Goal: Information Seeking & Learning: Learn about a topic

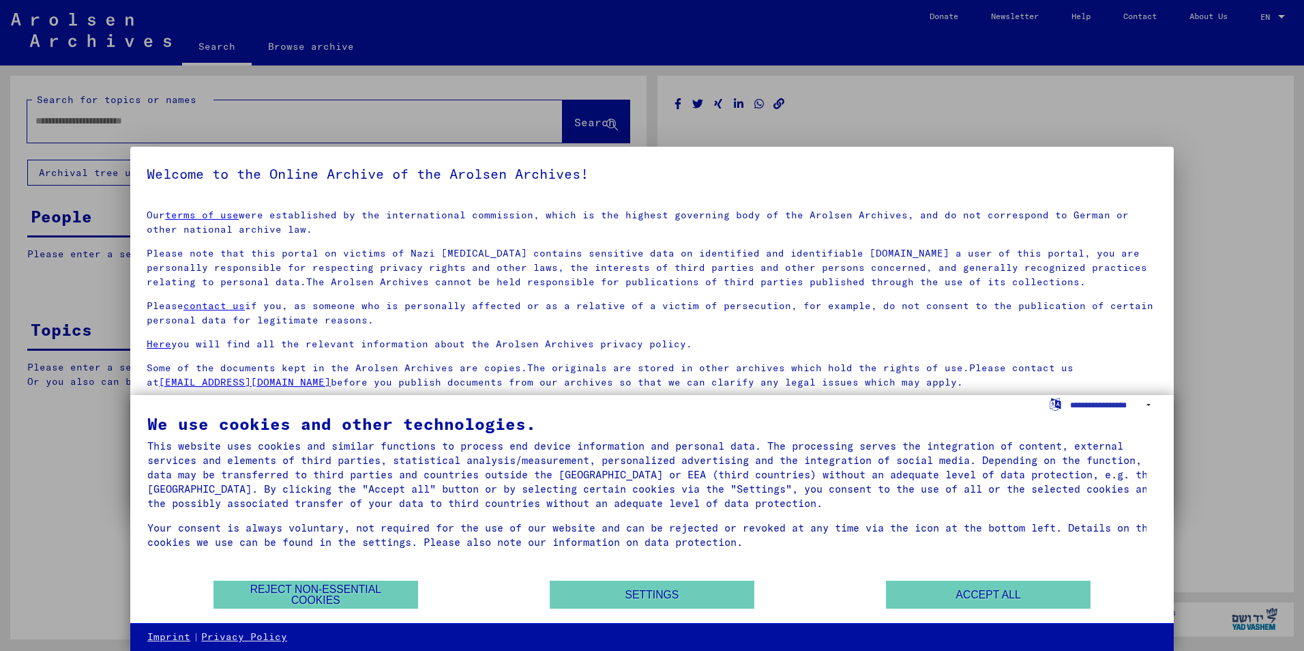
type input "********"
click at [1022, 304] on p "Please contact us if you, as someone who is personally affected or as a relativ…" at bounding box center [652, 313] width 1011 height 29
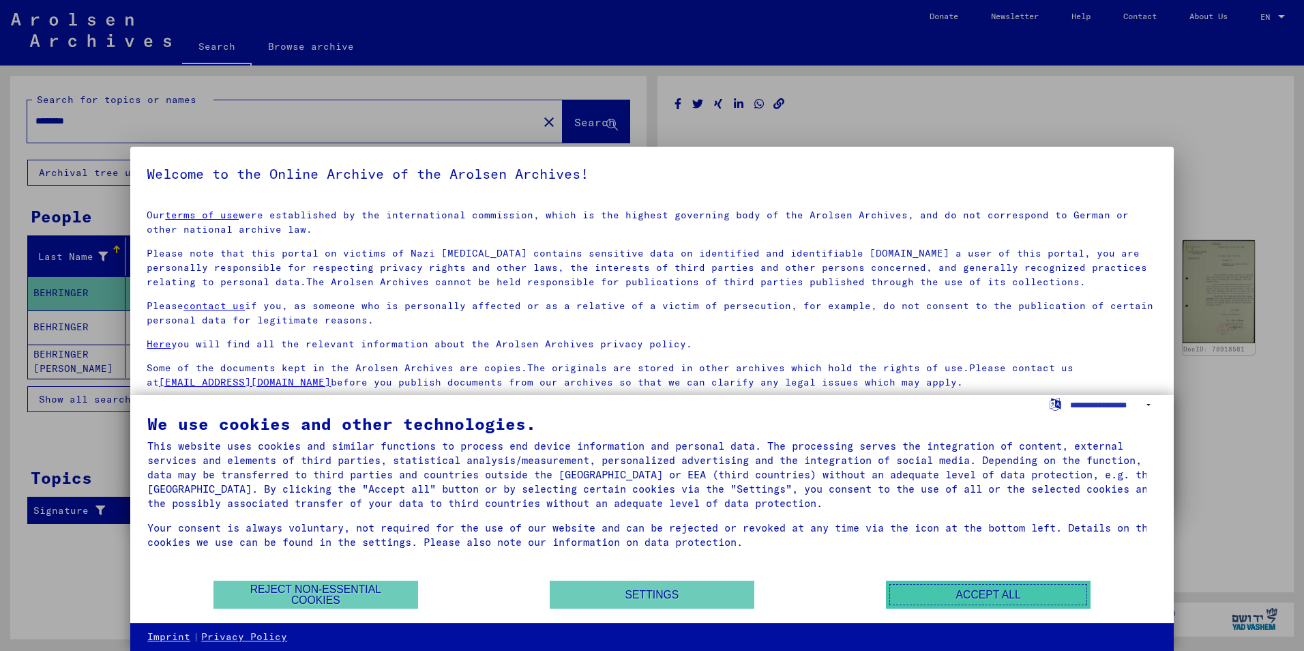
click at [962, 596] on button "Accept all" at bounding box center [988, 594] width 205 height 28
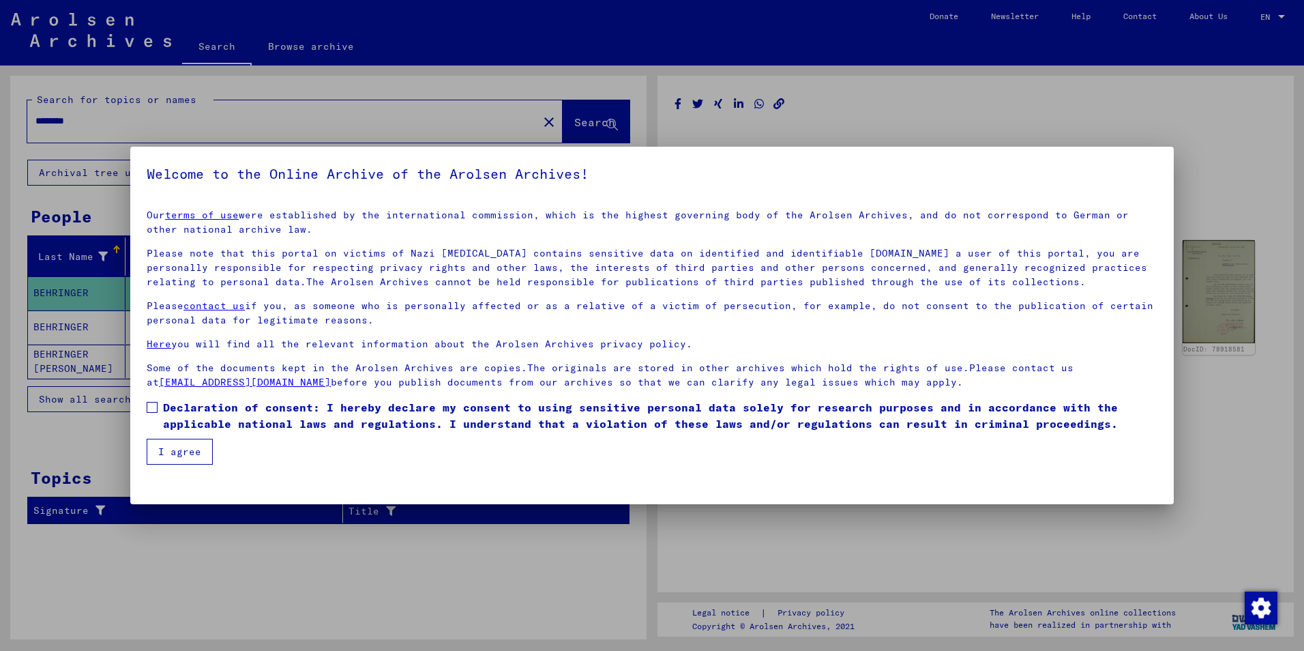
click at [174, 456] on button "I agree" at bounding box center [180, 452] width 66 height 26
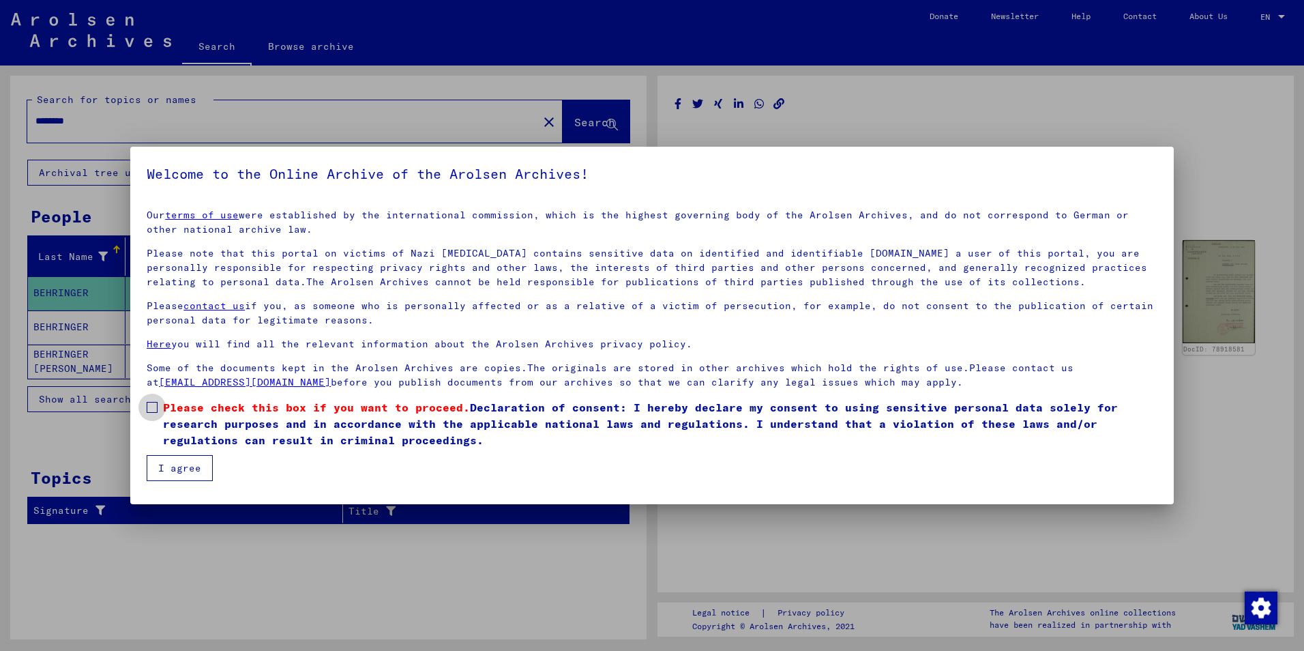
click at [158, 407] on span at bounding box center [152, 407] width 11 height 11
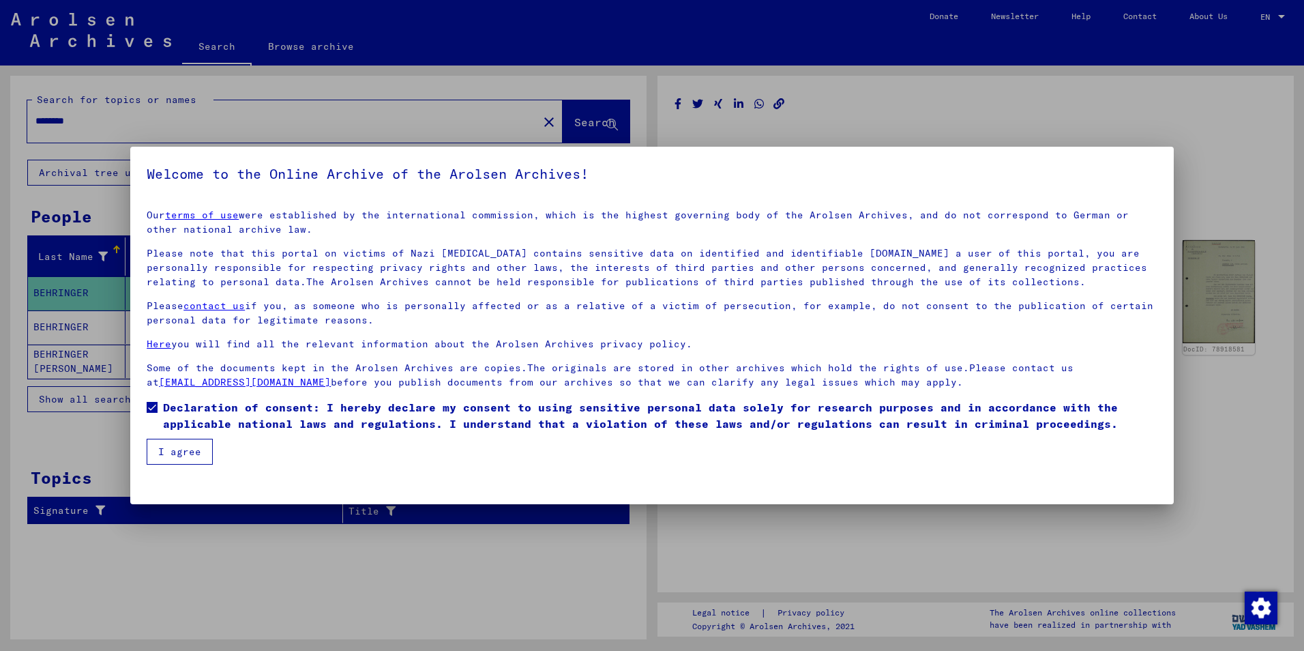
click at [192, 458] on button "I agree" at bounding box center [180, 452] width 66 height 26
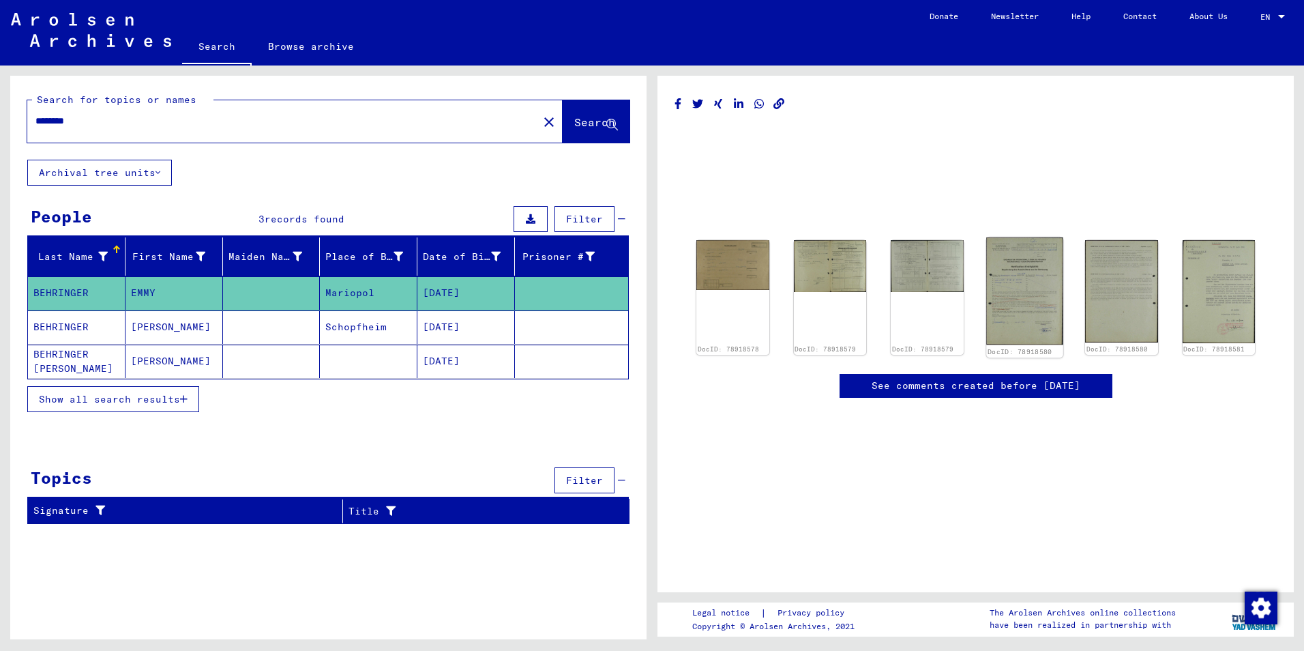
click at [1022, 286] on img at bounding box center [1024, 290] width 76 height 107
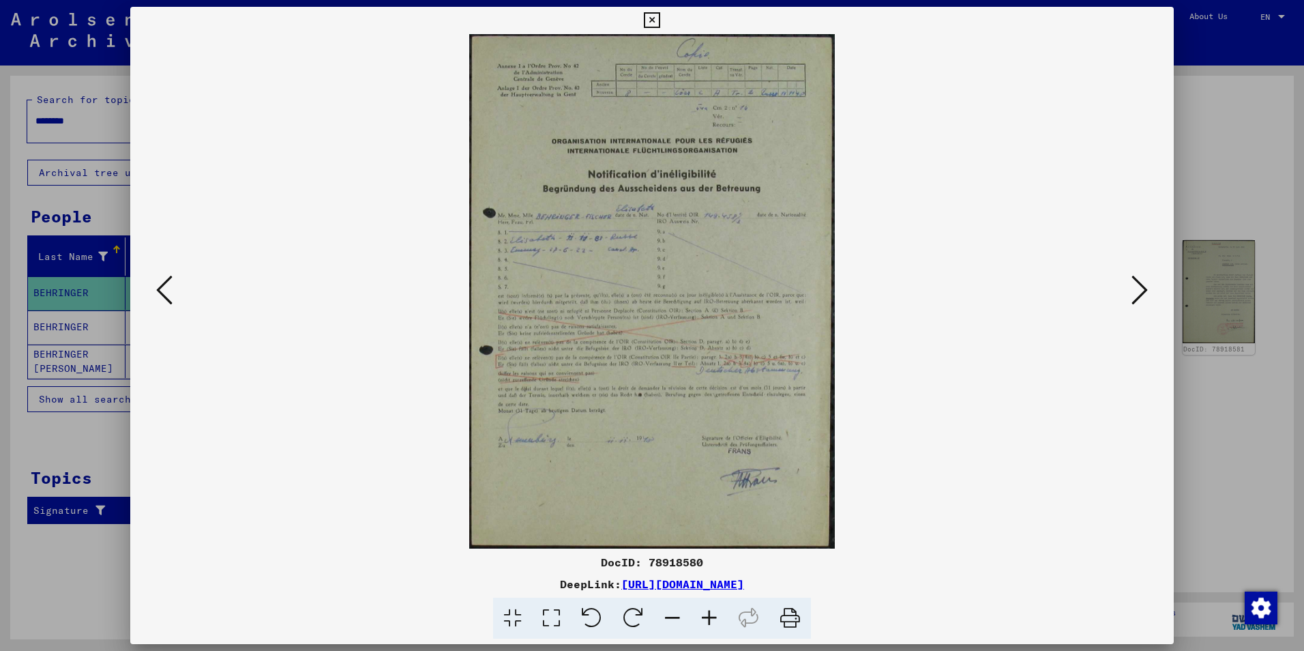
click at [724, 286] on img at bounding box center [652, 291] width 951 height 514
click at [711, 618] on icon at bounding box center [709, 618] width 37 height 42
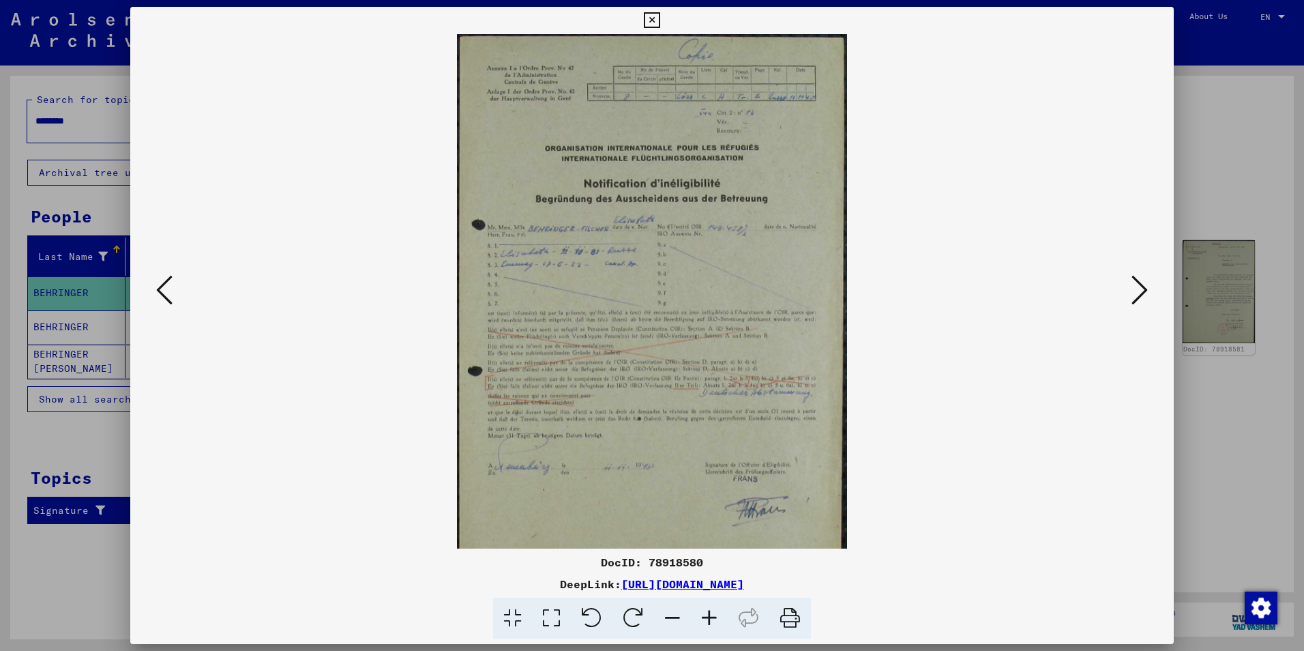
click at [711, 618] on icon at bounding box center [709, 618] width 37 height 42
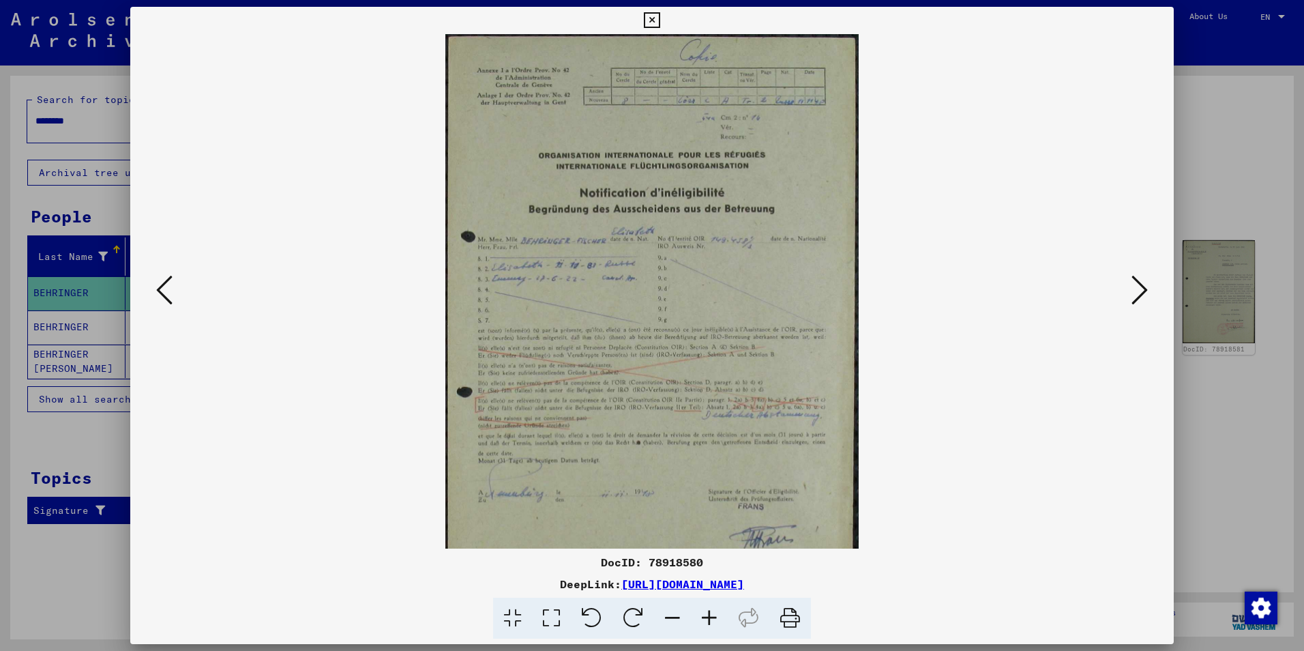
click at [711, 618] on icon at bounding box center [709, 618] width 37 height 42
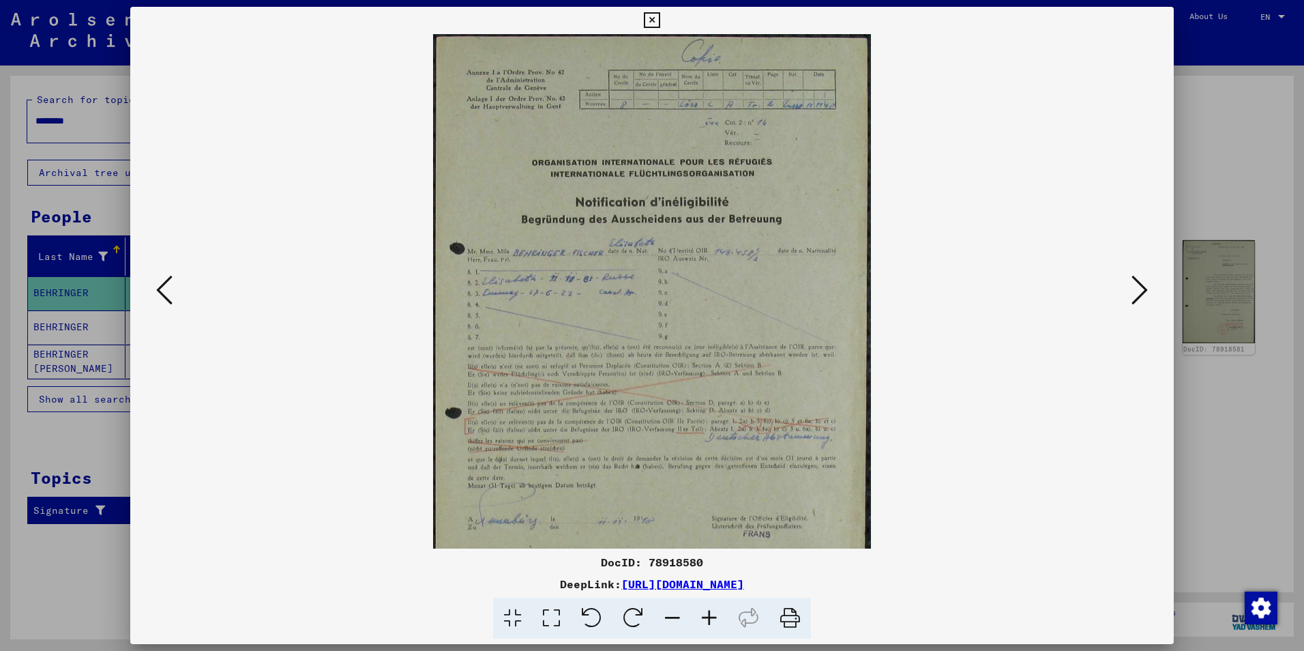
click at [711, 618] on icon at bounding box center [709, 618] width 37 height 42
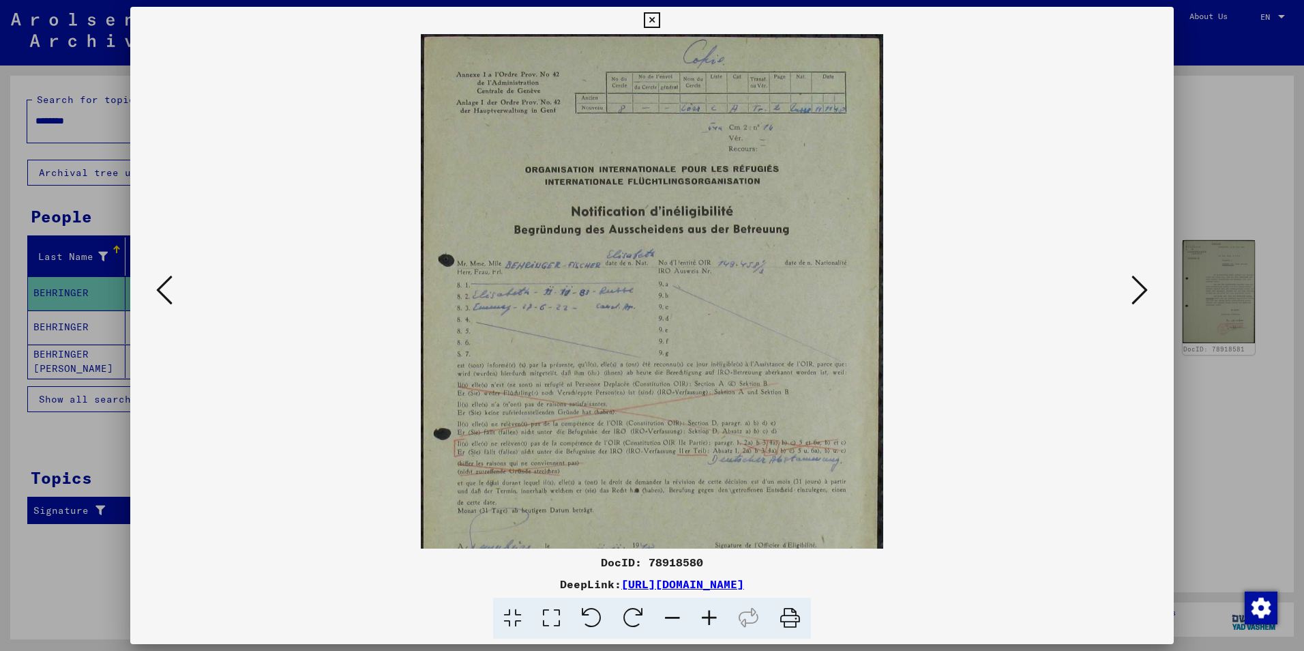
click at [711, 618] on icon at bounding box center [709, 618] width 37 height 42
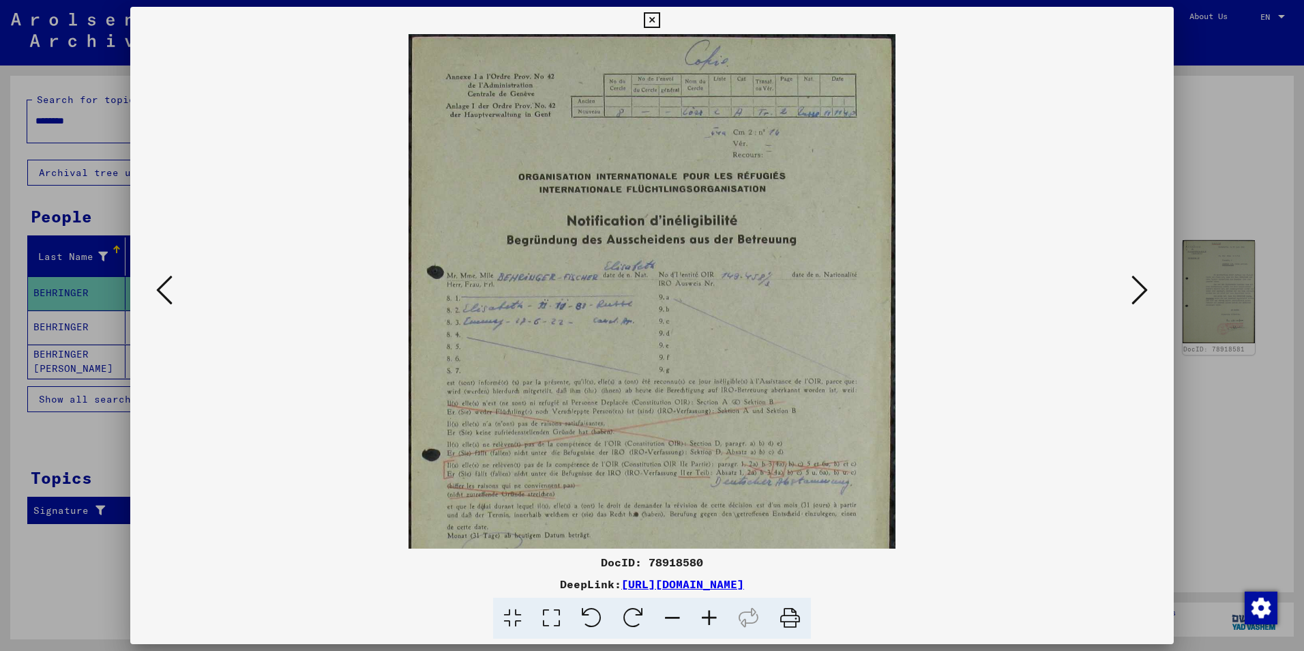
click at [711, 618] on icon at bounding box center [709, 618] width 37 height 42
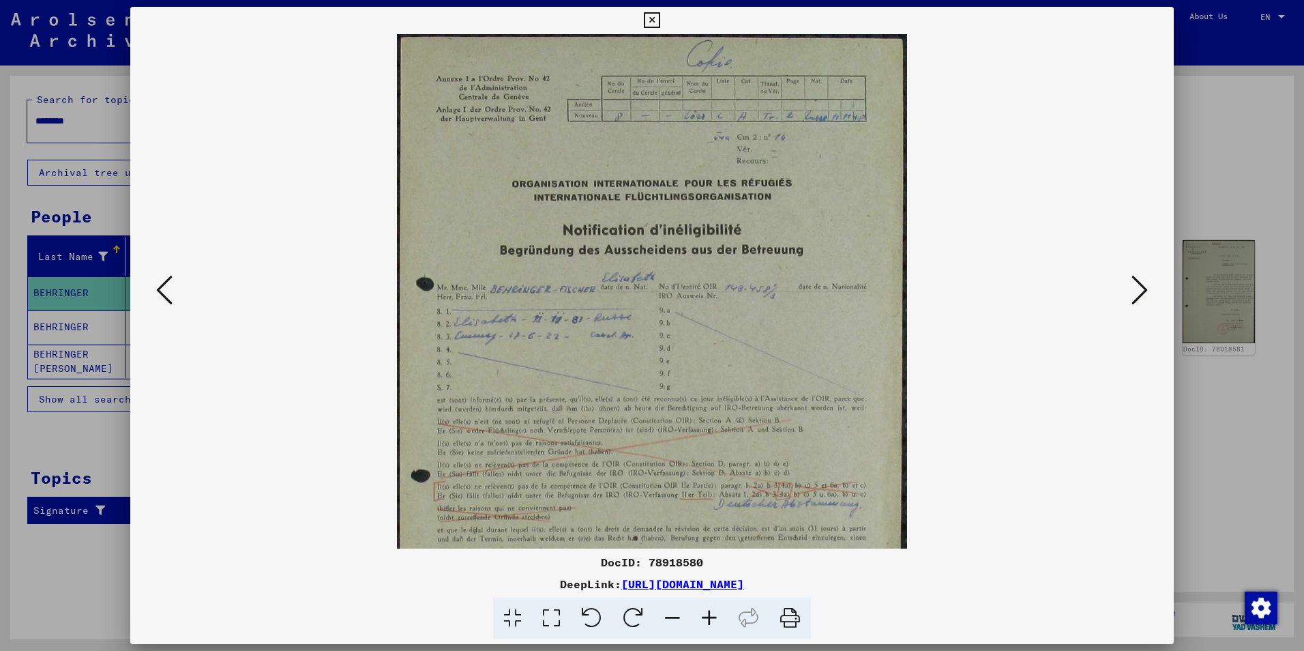
click at [711, 618] on icon at bounding box center [709, 618] width 37 height 42
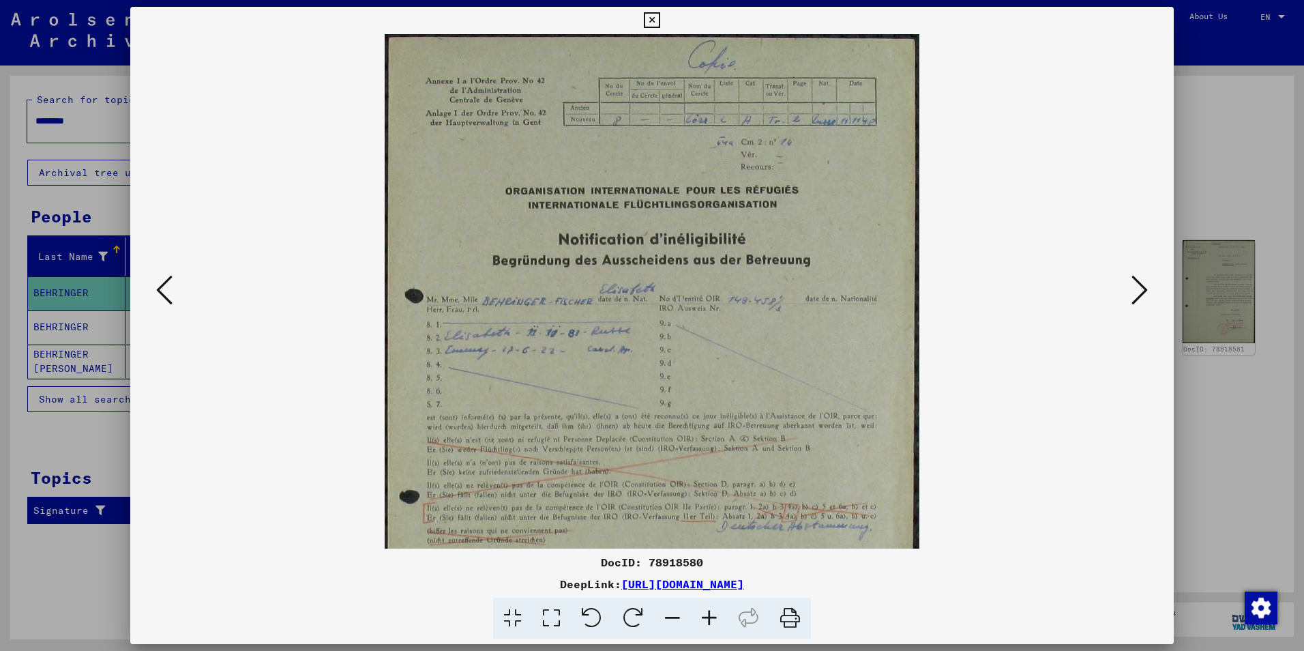
click at [711, 618] on icon at bounding box center [709, 618] width 37 height 42
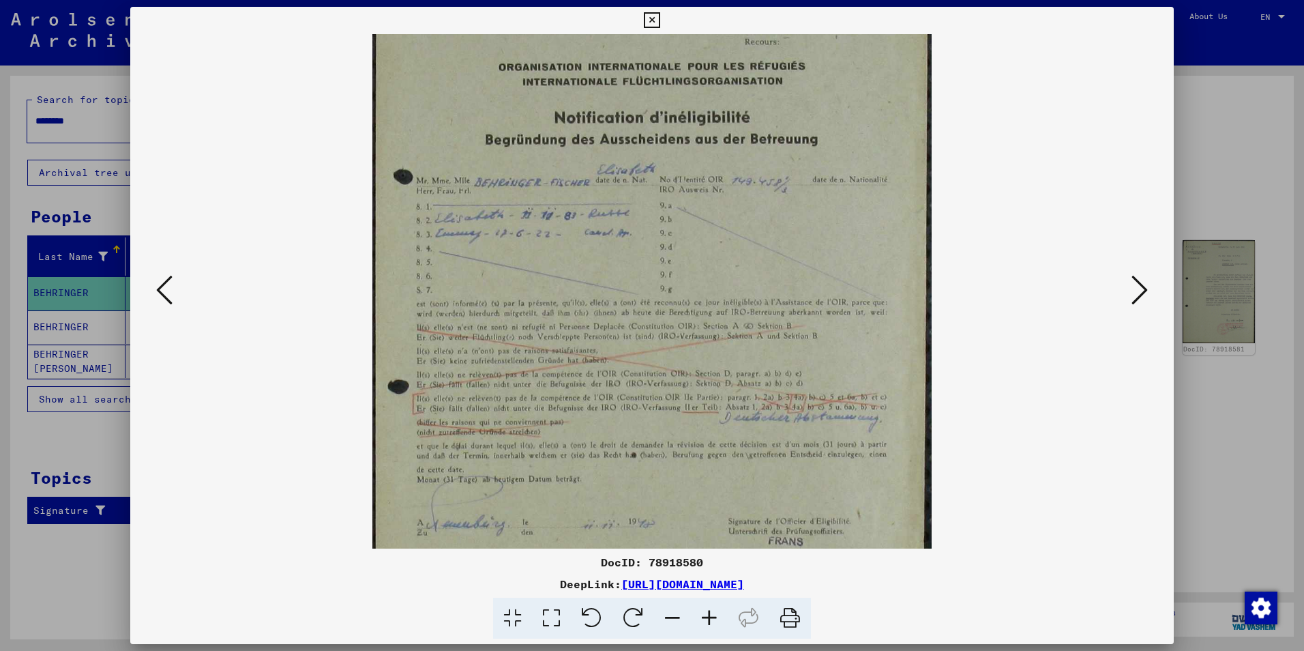
drag, startPoint x: 801, startPoint y: 411, endPoint x: 894, endPoint y: 209, distance: 222.4
click at [891, 216] on img at bounding box center [651, 296] width 559 height 787
